Goal: Use online tool/utility: Utilize a website feature to perform a specific function

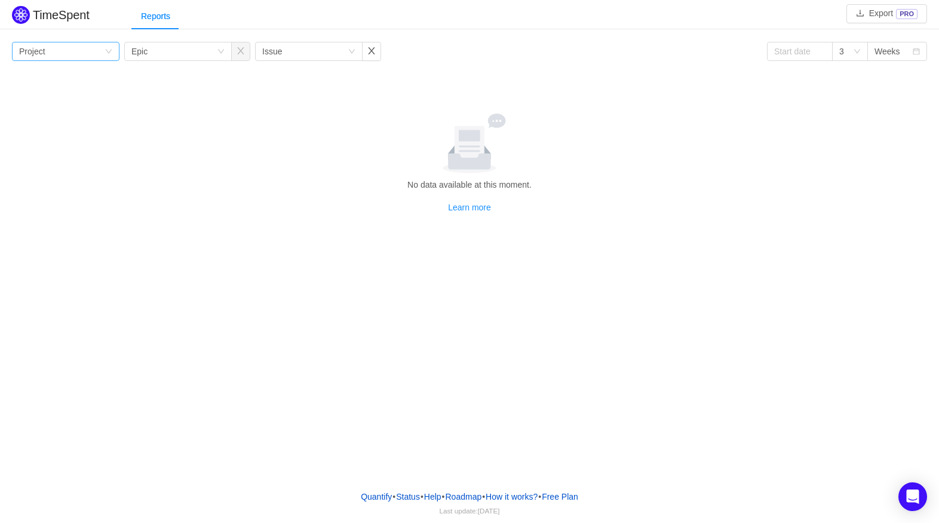
click at [81, 56] on div "Group by Project" at bounding box center [61, 51] width 85 height 18
click at [164, 48] on div "Group by Epic" at bounding box center [173, 51] width 85 height 18
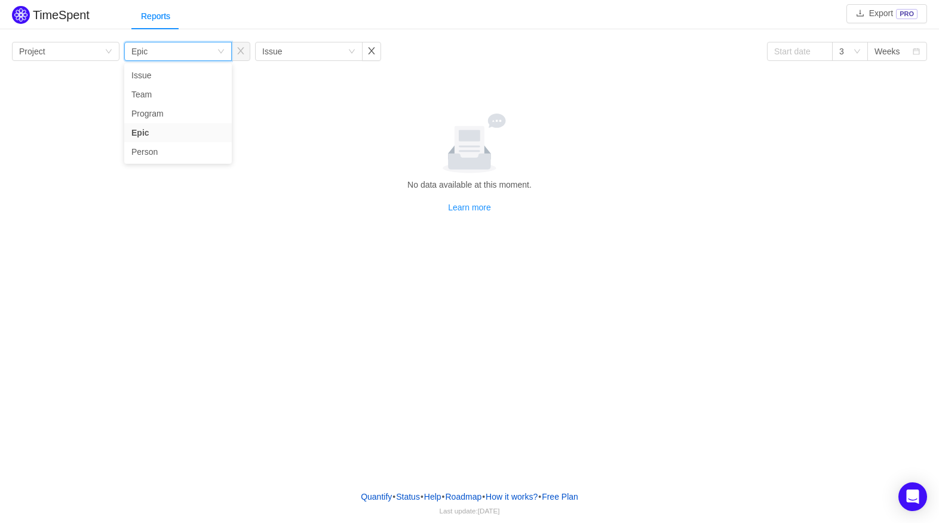
click at [354, 112] on div "Group by Project Group by Epic Group by Issue 3 Weeks No data available at this…" at bounding box center [469, 128] width 915 height 172
click at [892, 50] on div "Weeks" at bounding box center [888, 51] width 26 height 18
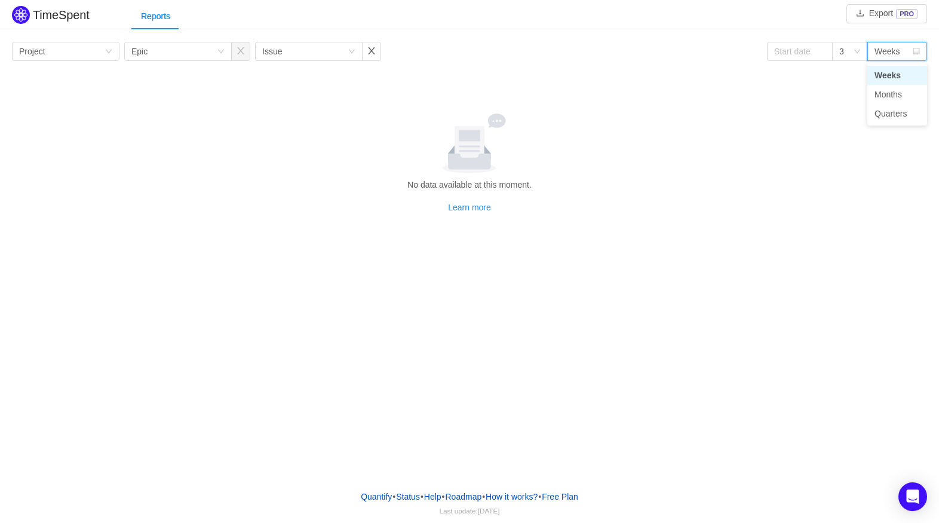
click at [892, 50] on div "Weeks" at bounding box center [888, 51] width 26 height 18
click at [893, 54] on div "Weeks" at bounding box center [888, 51] width 26 height 18
click at [895, 95] on li "Months" at bounding box center [898, 94] width 60 height 19
click at [85, 57] on div "Group by Project" at bounding box center [61, 51] width 85 height 18
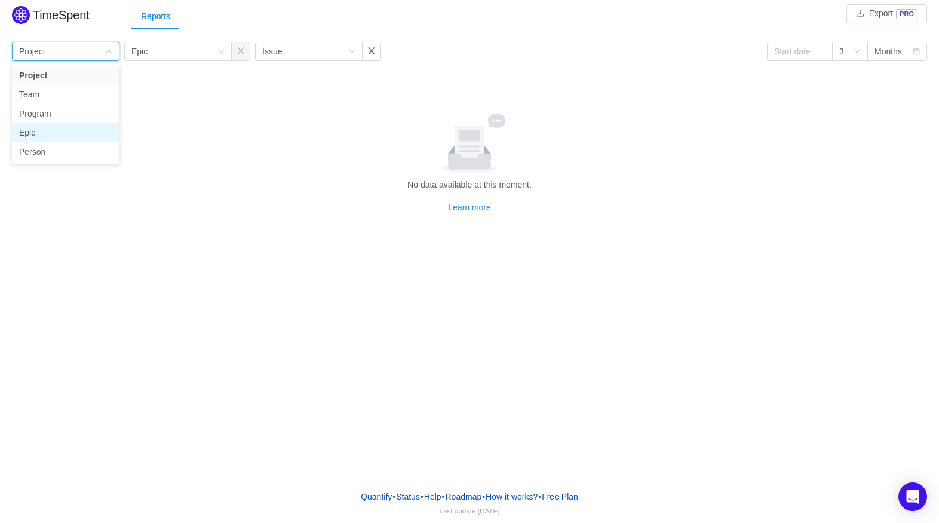
click at [56, 135] on li "Epic" at bounding box center [66, 132] width 108 height 19
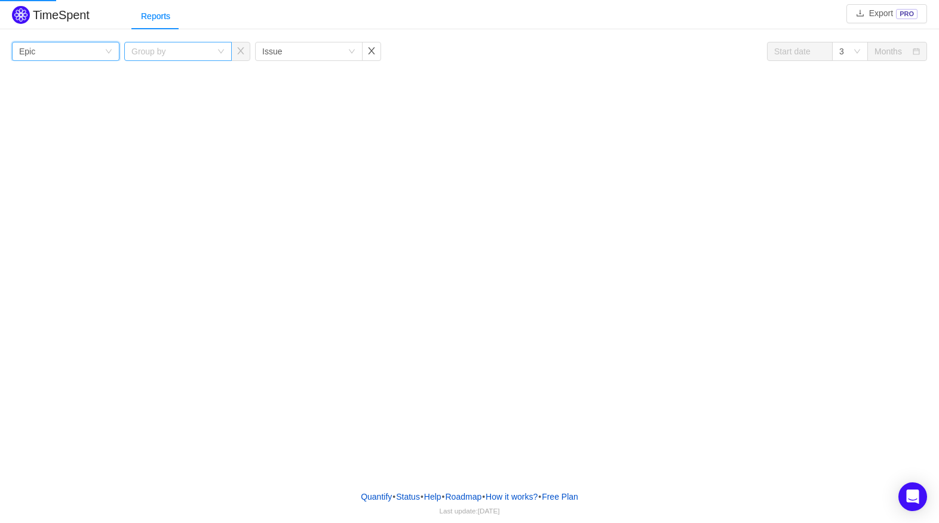
click at [179, 54] on div "Group by" at bounding box center [171, 51] width 80 height 12
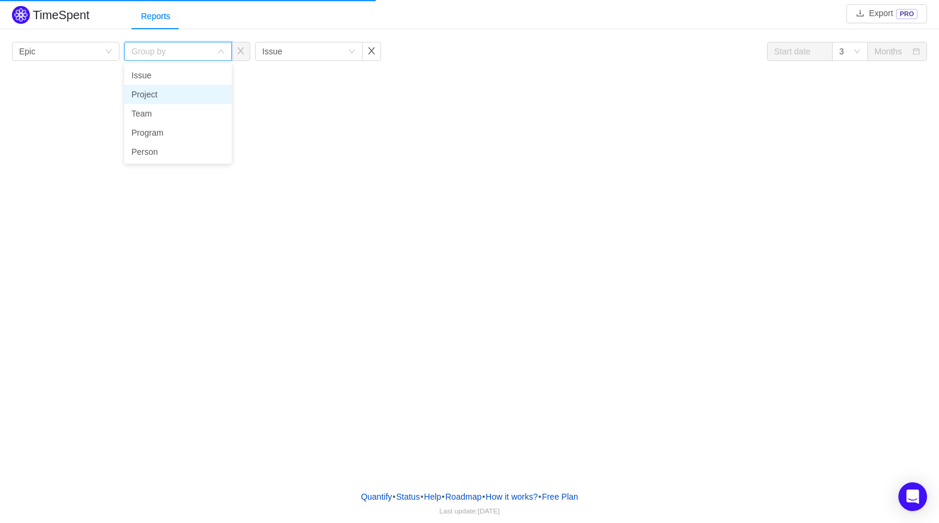
click at [183, 93] on li "Project" at bounding box center [178, 94] width 108 height 19
click at [271, 55] on div "Issue" at bounding box center [272, 51] width 20 height 18
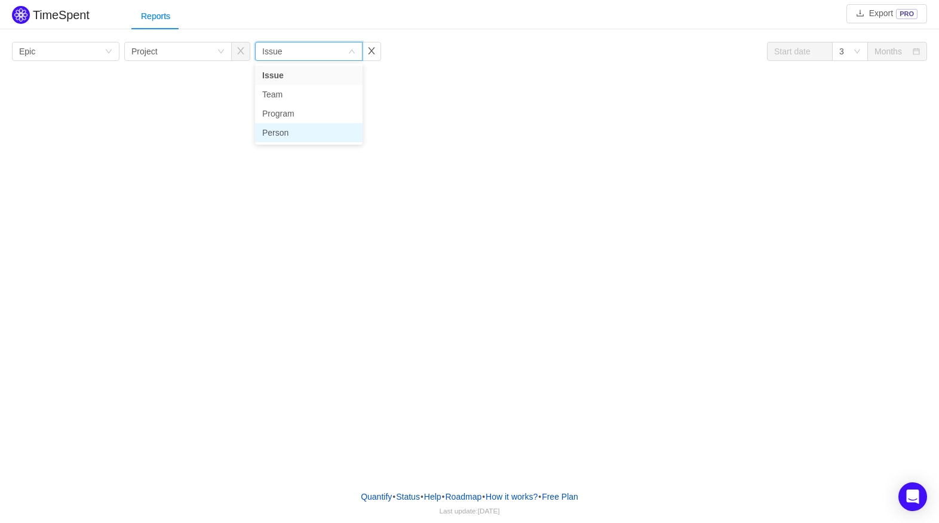
click at [305, 129] on li "Person" at bounding box center [309, 132] width 108 height 19
click at [431, 95] on div "TimeSpent Export PRO Reports Group by Epic Group by Project Group by Person 3 M…" at bounding box center [469, 240] width 939 height 480
